Goal: Task Accomplishment & Management: Complete application form

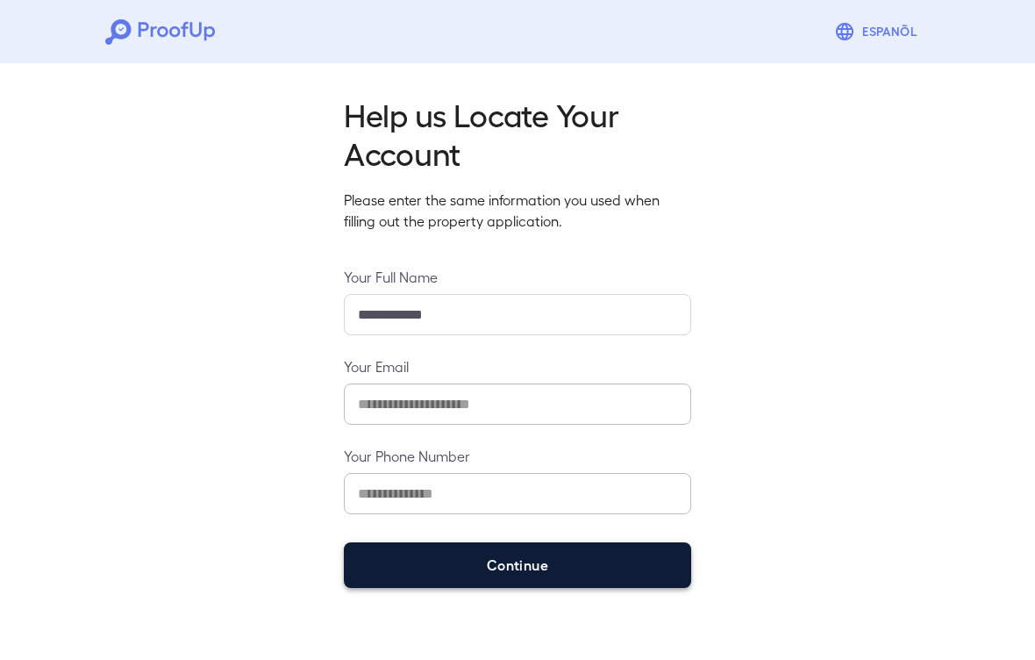
click at [622, 558] on button "Continue" at bounding box center [517, 565] width 347 height 46
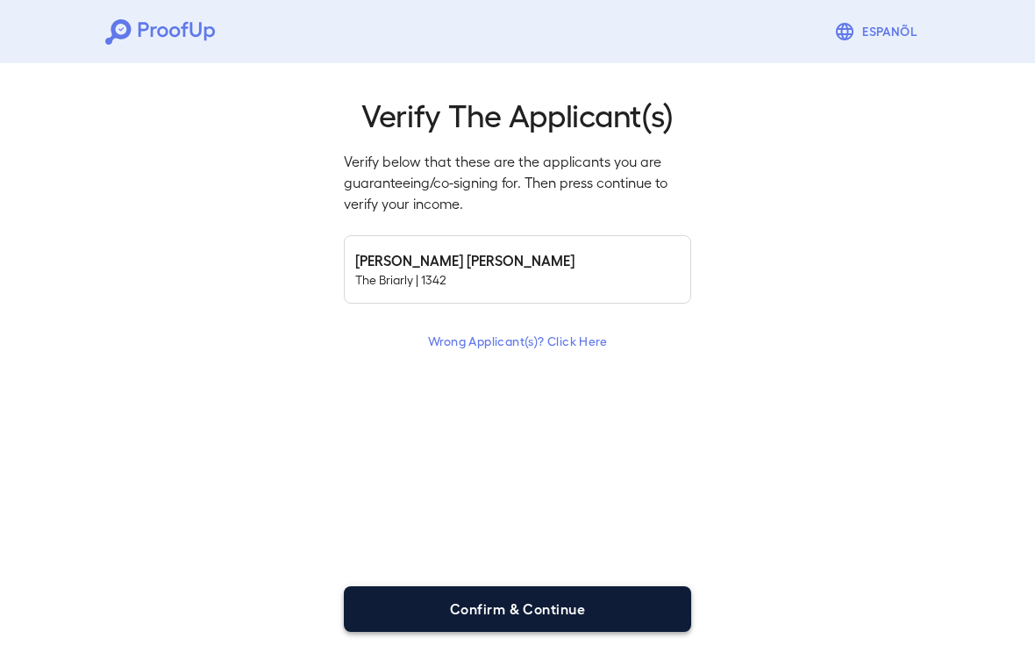
click at [611, 601] on button "Confirm & Continue" at bounding box center [517, 609] width 347 height 46
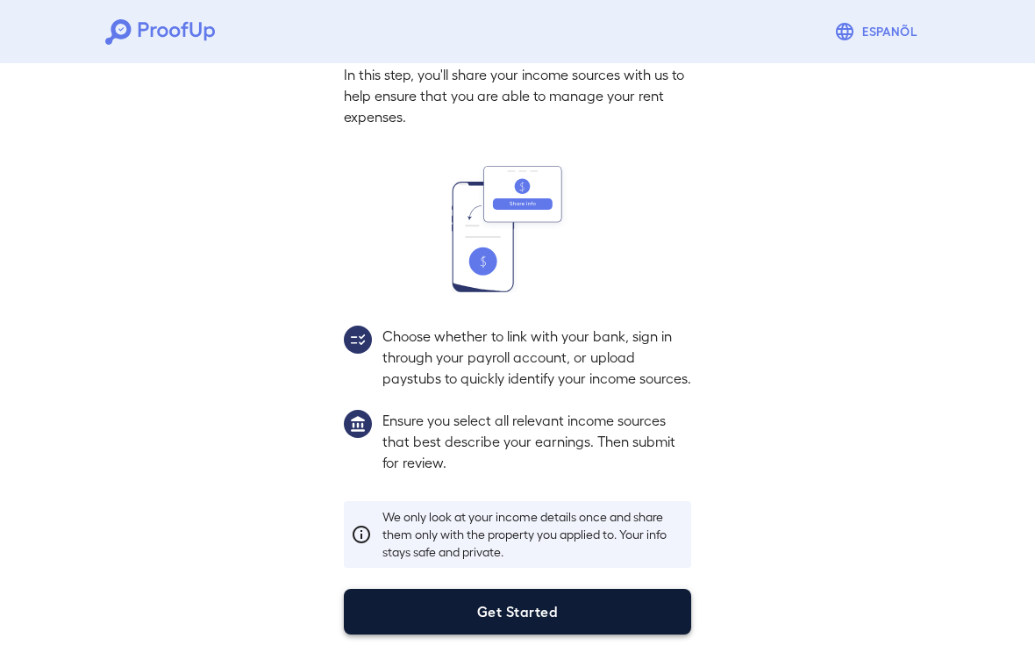
click at [612, 619] on button "Get Started" at bounding box center [517, 612] width 347 height 46
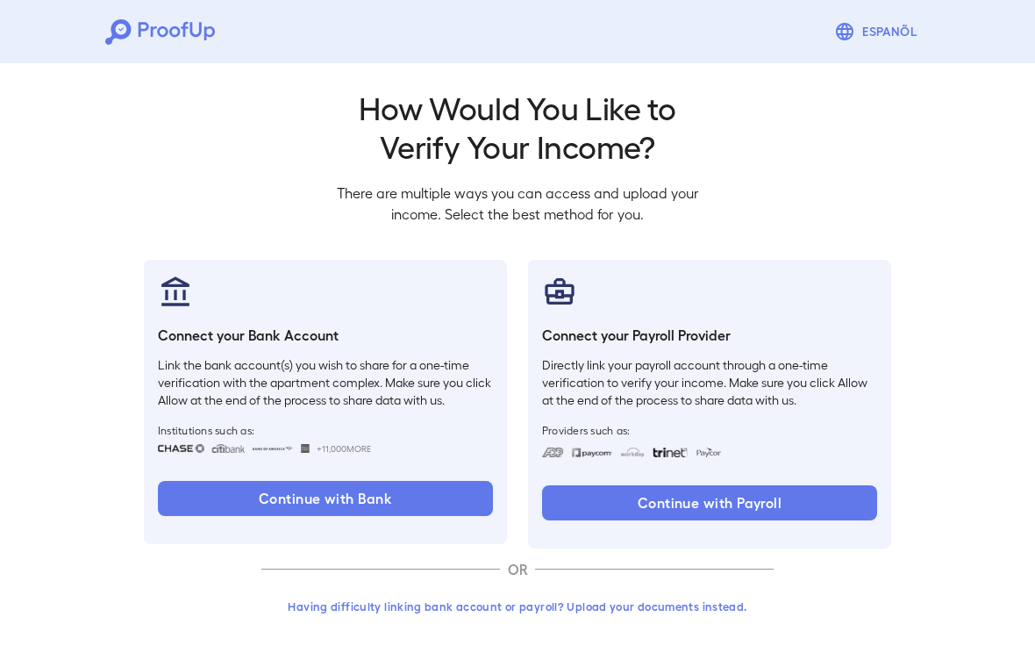
scroll to position [8, 0]
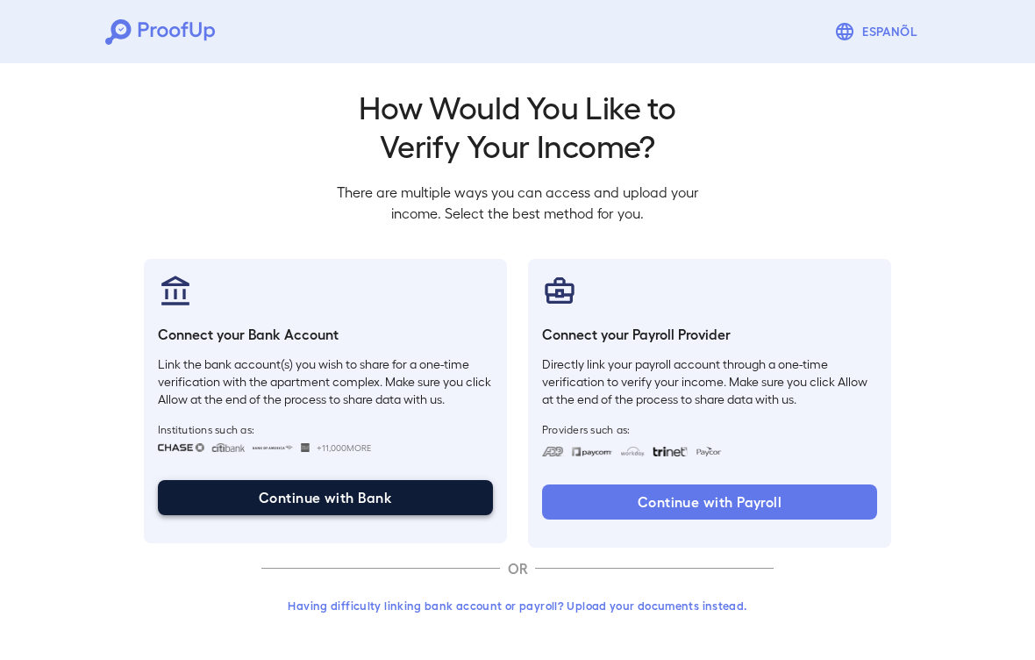
click at [412, 496] on button "Continue with Bank" at bounding box center [325, 497] width 335 height 35
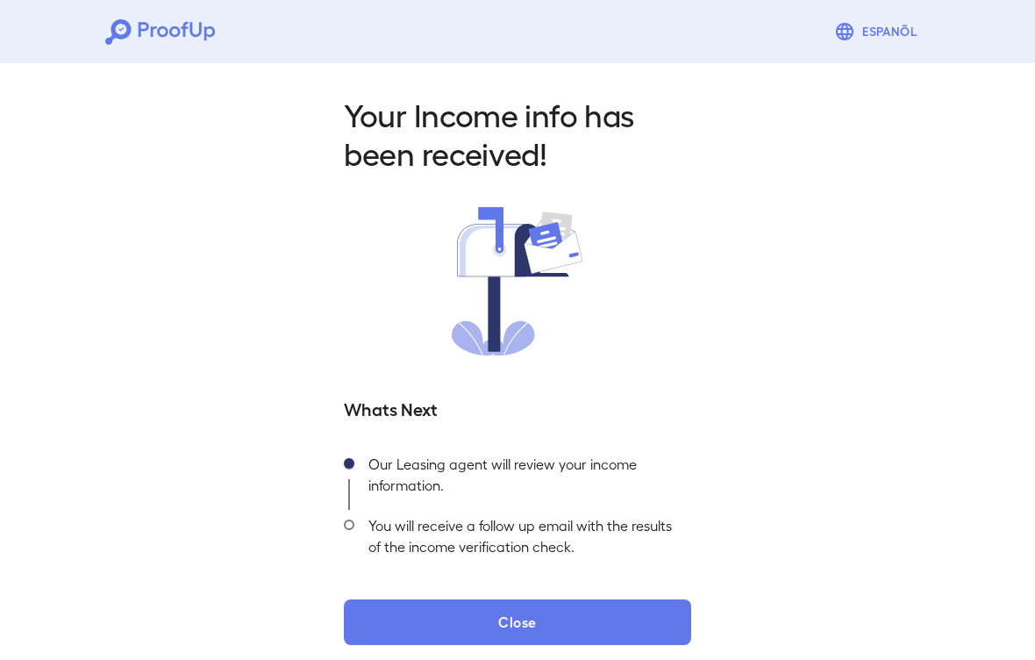
scroll to position [11, 0]
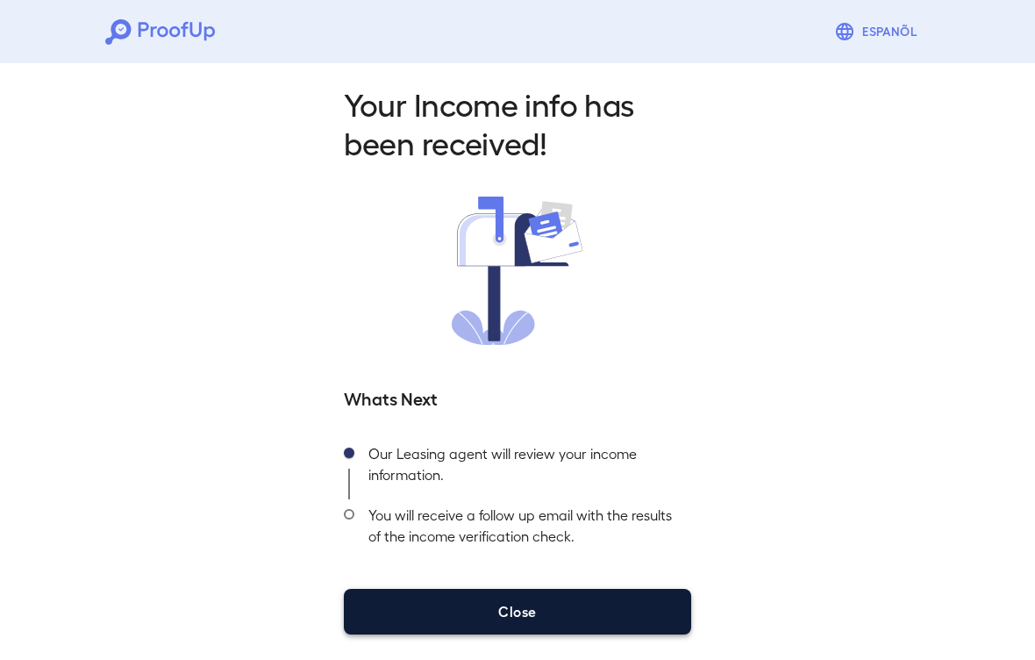
click at [534, 607] on button "Close" at bounding box center [517, 612] width 347 height 46
click at [514, 604] on button "Close" at bounding box center [517, 612] width 347 height 46
